Goal: Task Accomplishment & Management: Use online tool/utility

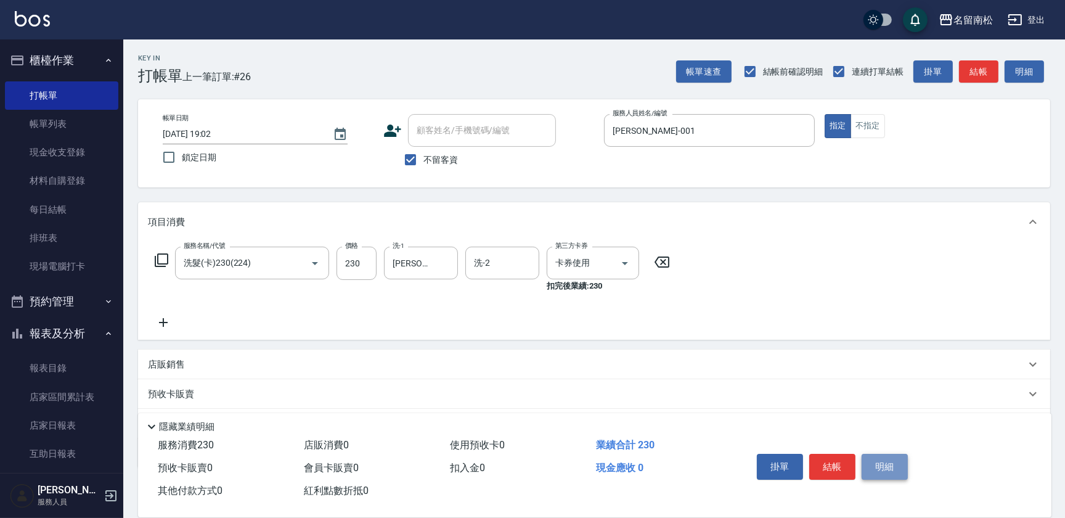
click at [877, 472] on button "明細" at bounding box center [884, 466] width 46 height 26
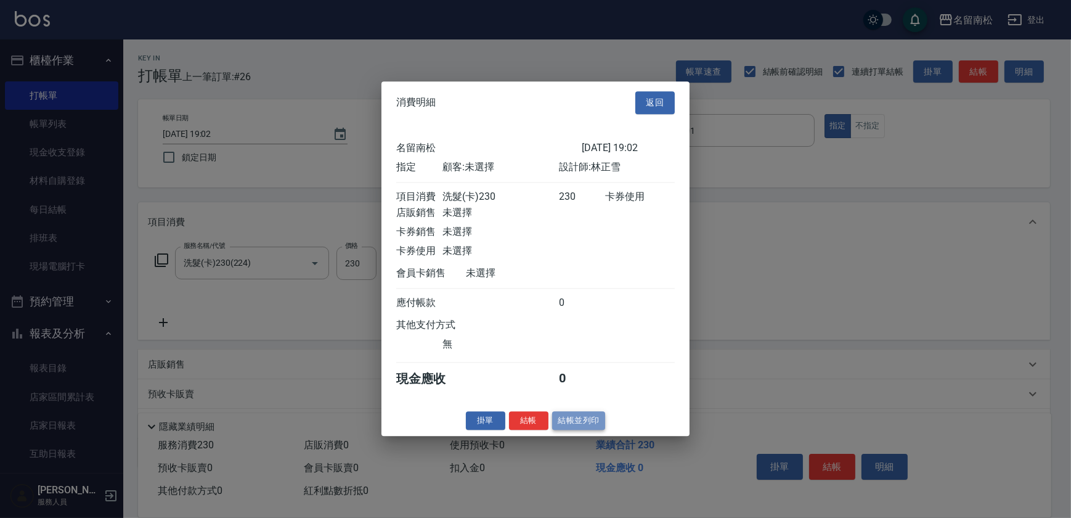
click at [578, 421] on button "結帳並列印" at bounding box center [579, 420] width 54 height 19
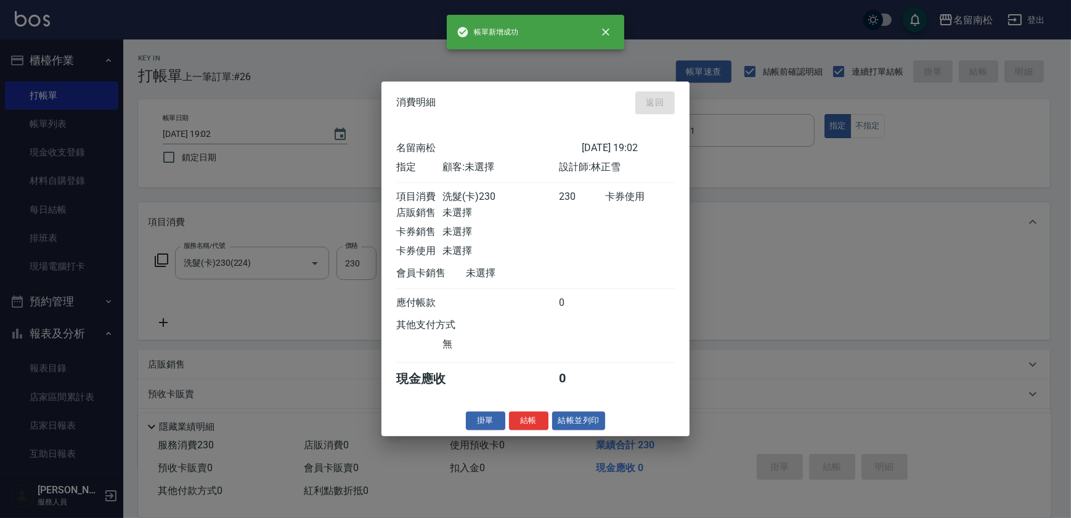
type input "[DATE] 19:40"
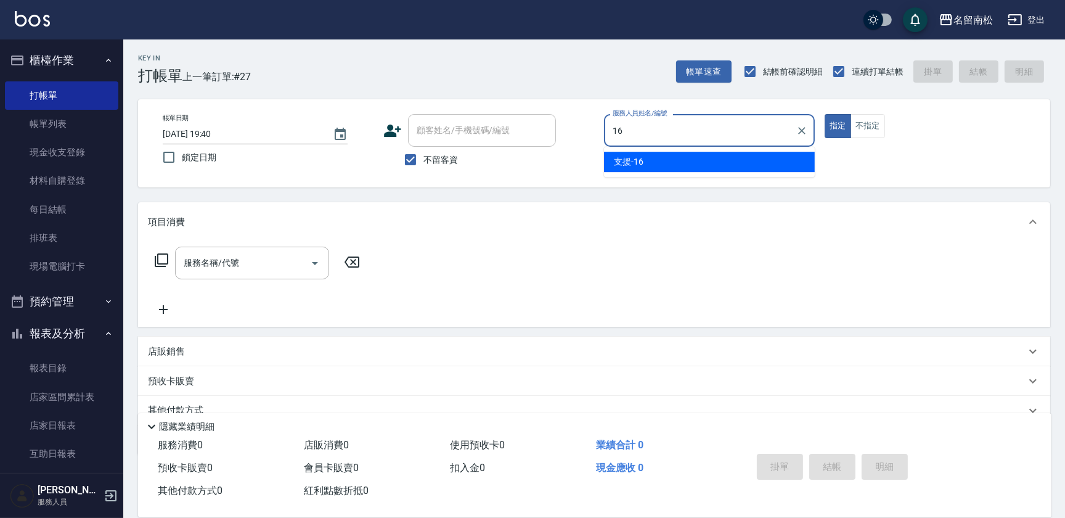
type input "支援-16"
type button "true"
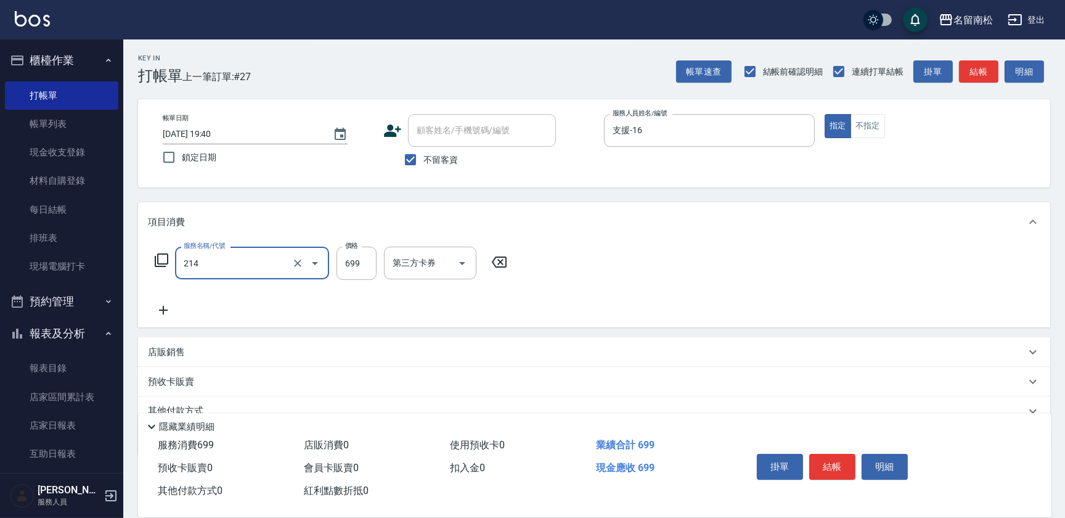
type input "滾珠洗髪699(214)"
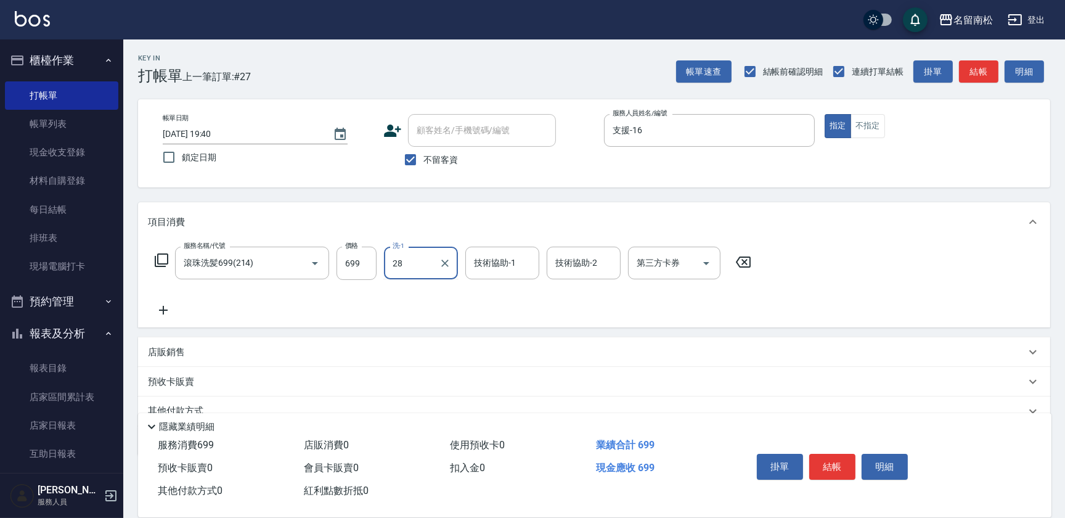
type input "[PERSON_NAME]-28"
click at [843, 458] on button "結帳" at bounding box center [832, 466] width 46 height 26
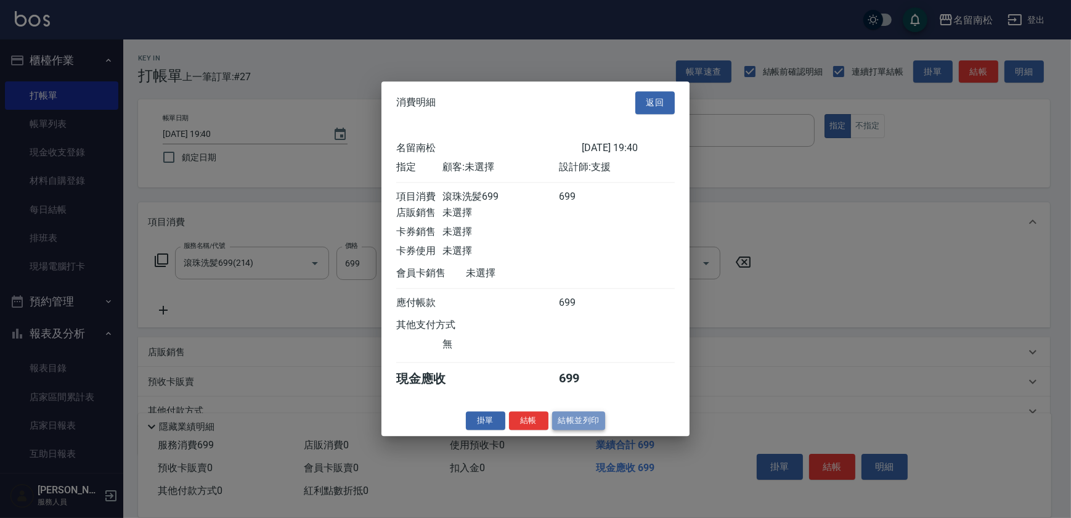
click at [579, 428] on button "結帳並列印" at bounding box center [579, 420] width 54 height 19
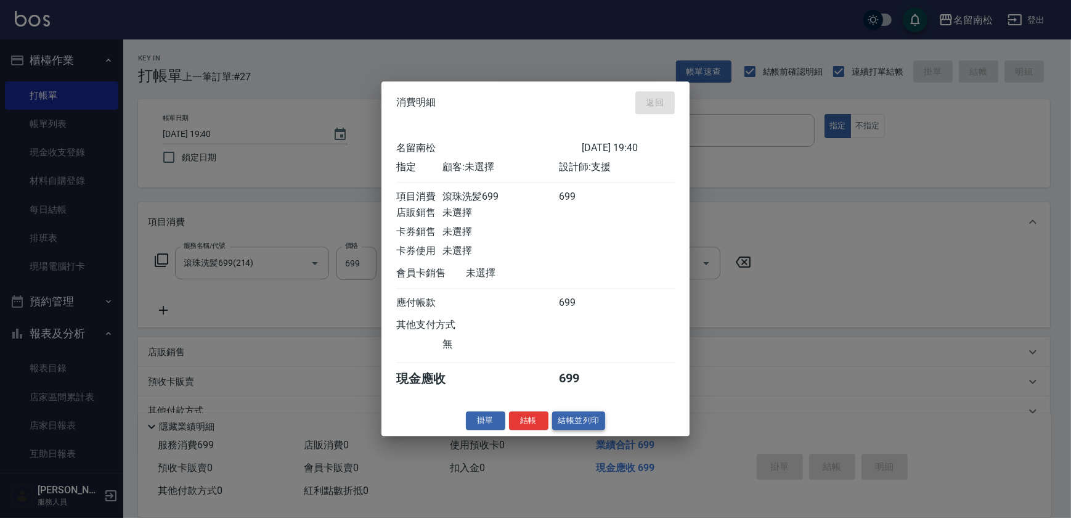
type input "[DATE] 20:13"
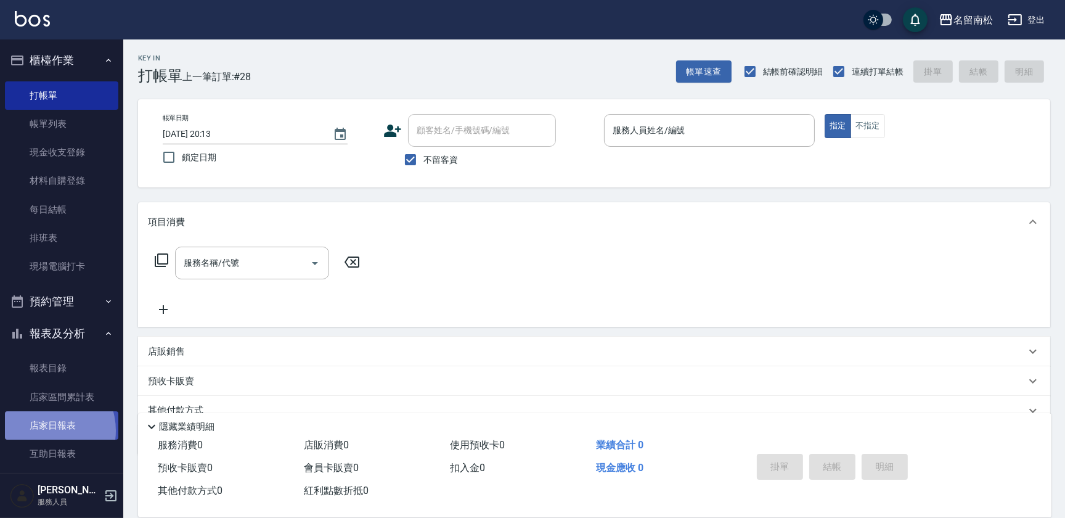
click at [43, 431] on link "店家日報表" at bounding box center [61, 425] width 113 height 28
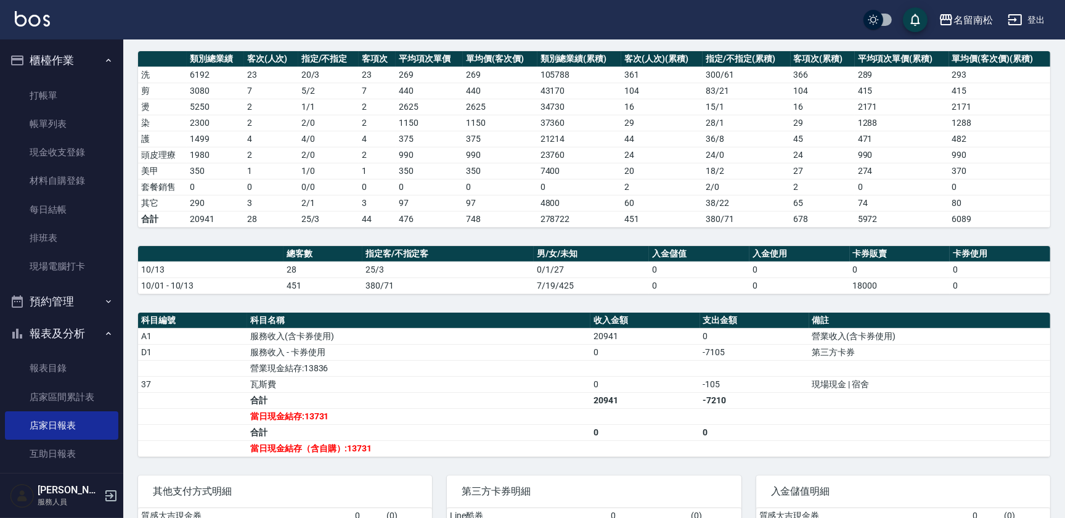
scroll to position [168, 0]
